Goal: Navigation & Orientation: Find specific page/section

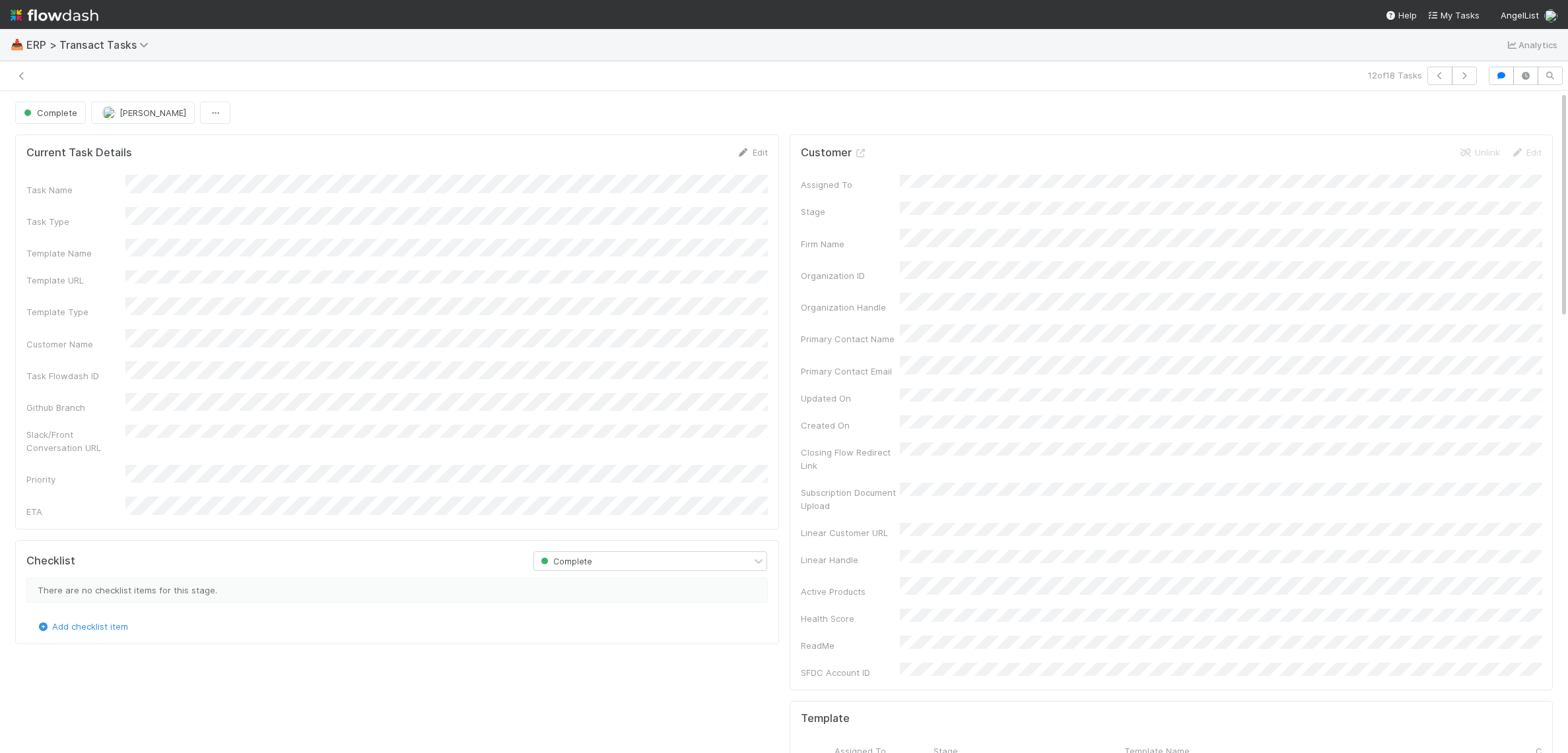
click at [22, 74] on icon at bounding box center [21, 76] width 13 height 9
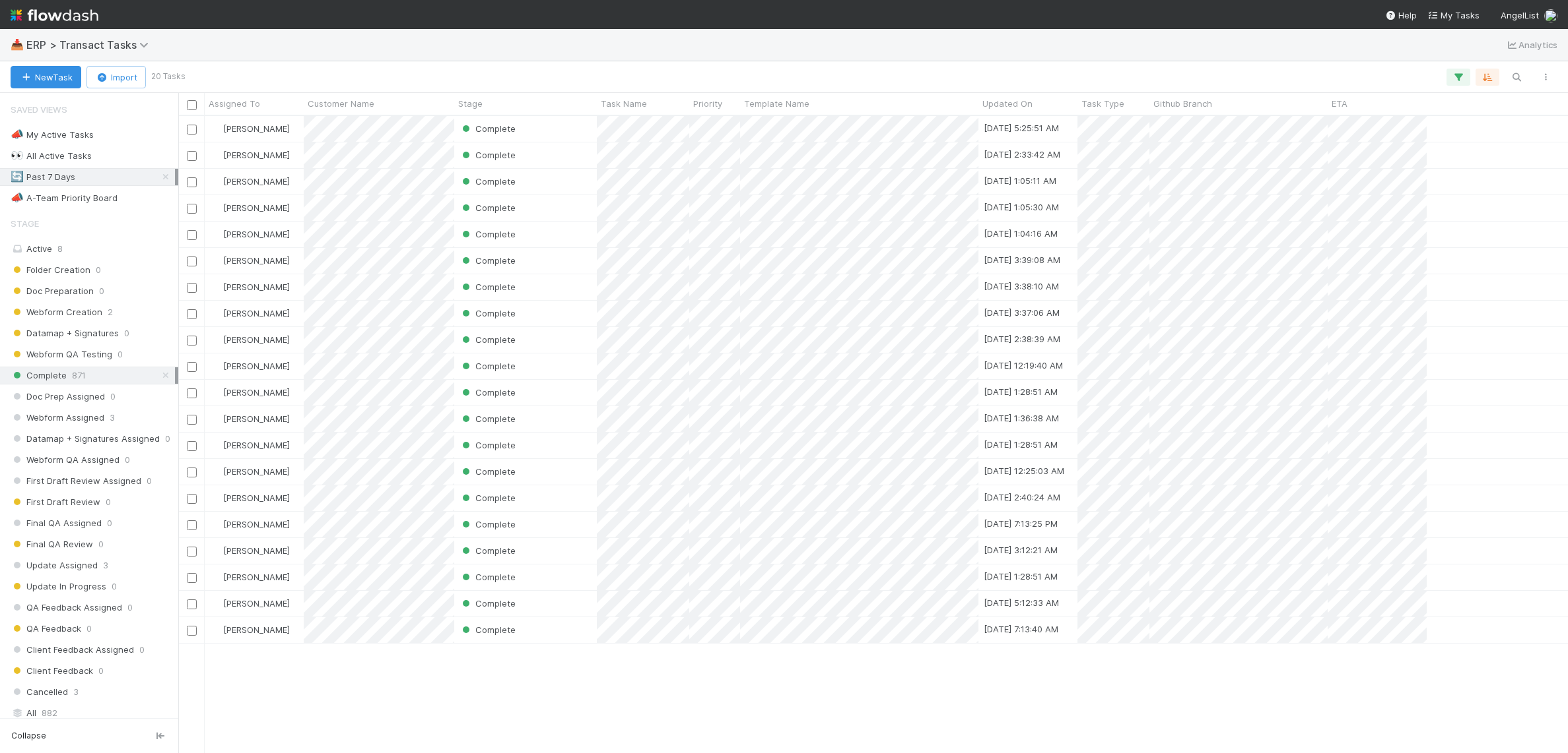
scroll to position [637, 1390]
click at [131, 195] on div "📣 A-Team Priority Board 2" at bounding box center [92, 198] width 164 height 16
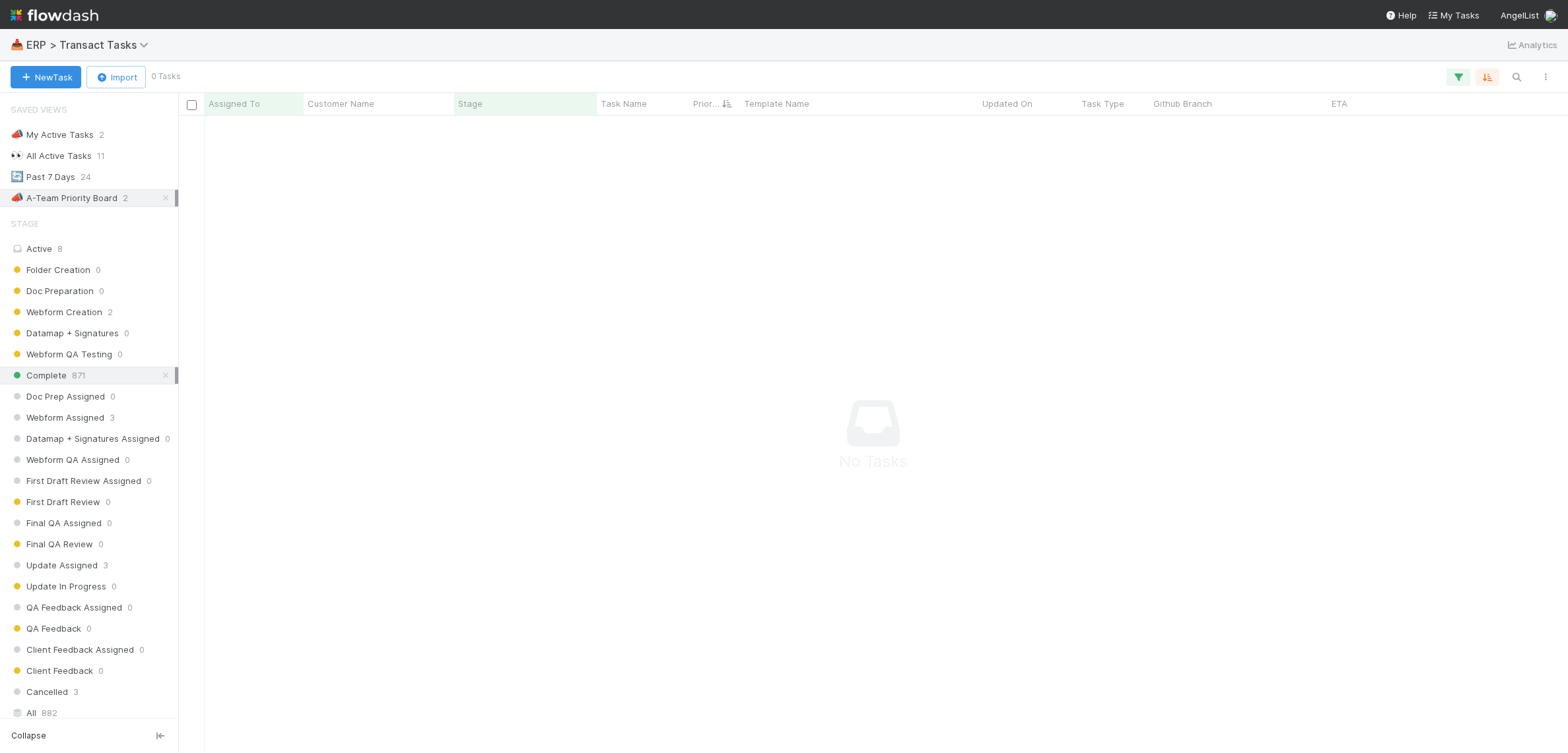
scroll to position [637, 1390]
